Goal: Information Seeking & Learning: Learn about a topic

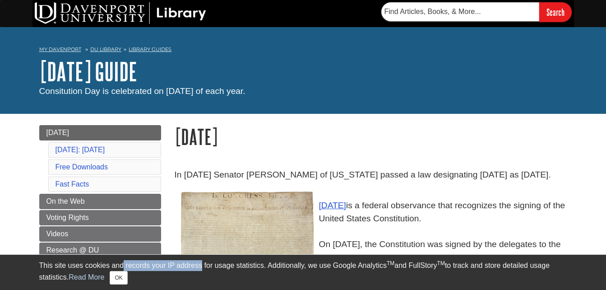
drag, startPoint x: 124, startPoint y: 264, endPoint x: 203, endPoint y: 264, distance: 79.0
click at [203, 264] on div "This site uses cookies and records your IP address for usage statistics. Additi…" at bounding box center [303, 272] width 528 height 24
drag, startPoint x: 0, startPoint y: 163, endPoint x: 13, endPoint y: 185, distance: 26.1
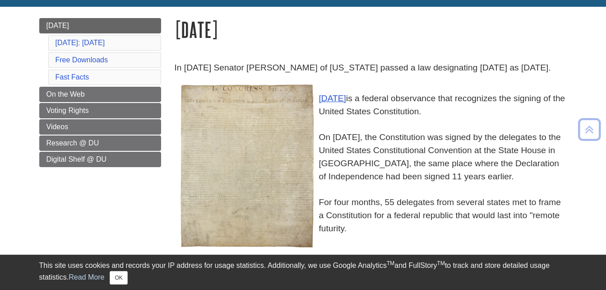
scroll to position [107, 0]
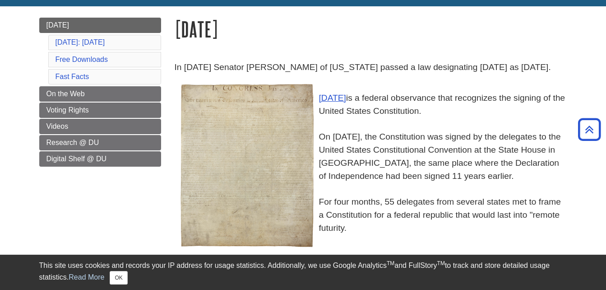
click at [122, 276] on button "OK" at bounding box center [119, 278] width 18 height 14
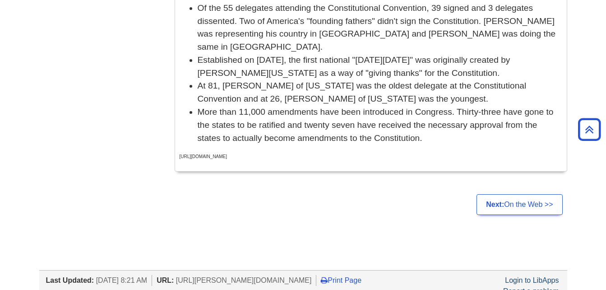
scroll to position [676, 0]
click at [503, 195] on link "Next: On the Web >>" at bounding box center [520, 205] width 86 height 21
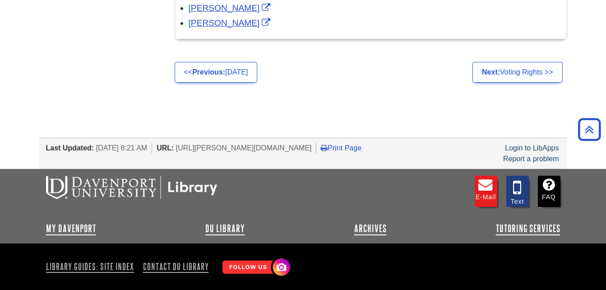
scroll to position [608, 0]
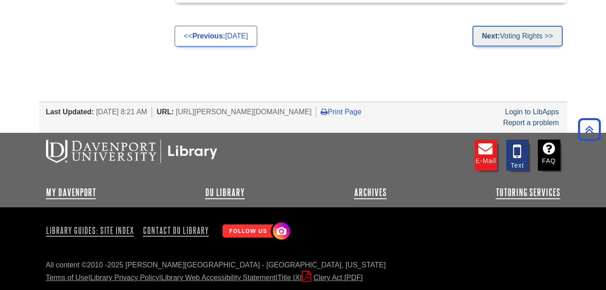
click at [509, 28] on link "Next: Voting Rights >>" at bounding box center [518, 36] width 90 height 21
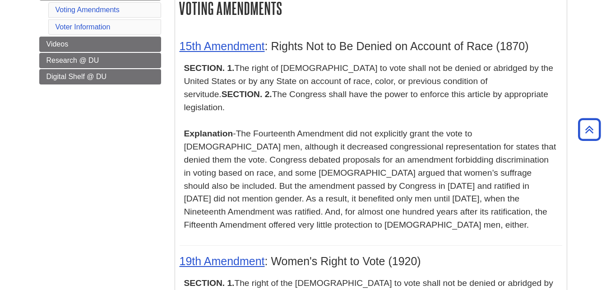
scroll to position [187, 0]
